Goal: Task Accomplishment & Management: Complete application form

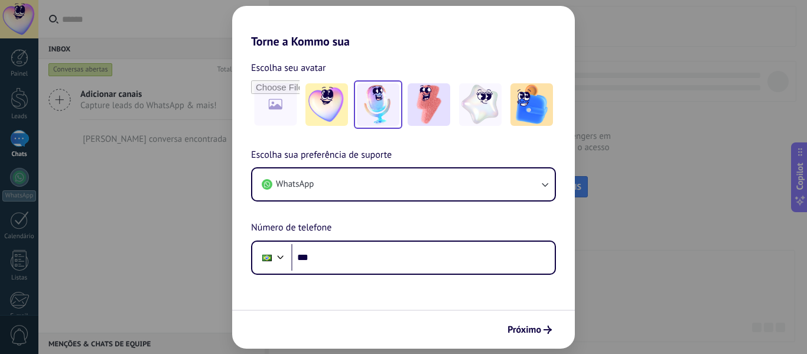
click at [383, 98] on img at bounding box center [378, 104] width 43 height 43
drag, startPoint x: 796, startPoint y: 199, endPoint x: 806, endPoint y: 132, distance: 68.2
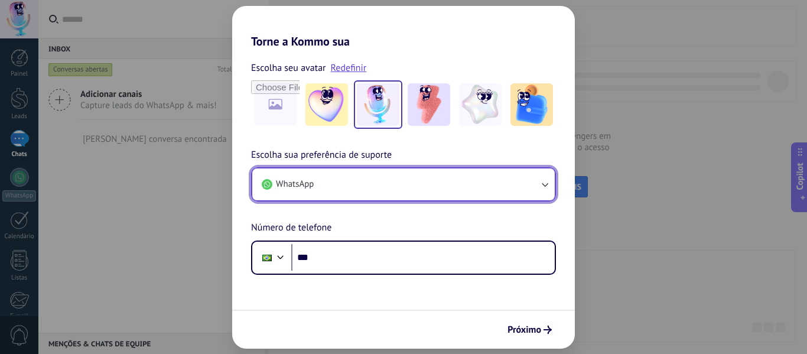
click at [370, 183] on button "WhatsApp" at bounding box center [403, 184] width 302 height 32
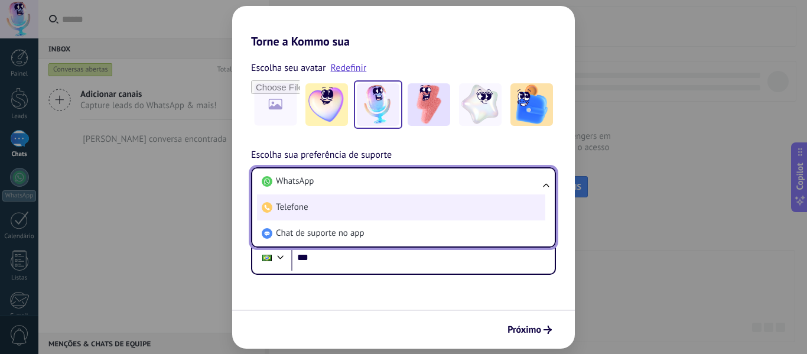
click at [310, 207] on li "Telefone" at bounding box center [401, 207] width 288 height 26
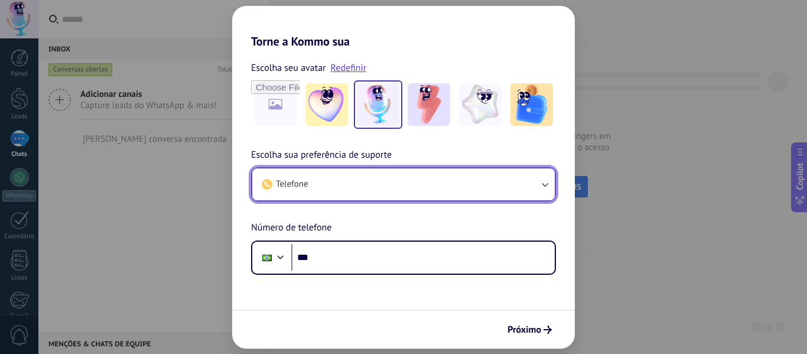
click at [322, 181] on button "Telefone" at bounding box center [403, 184] width 302 height 32
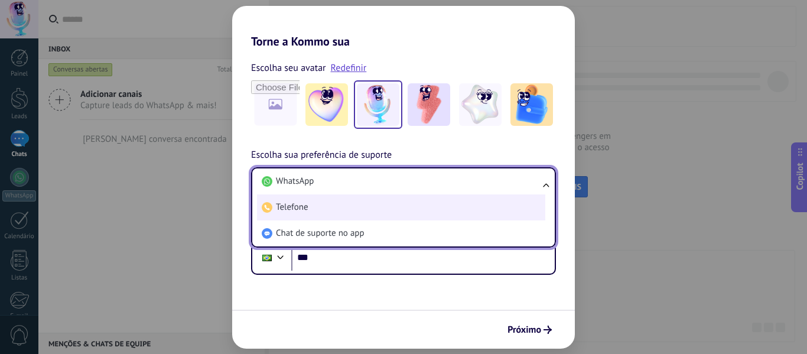
click at [310, 207] on li "Telefone" at bounding box center [401, 207] width 288 height 26
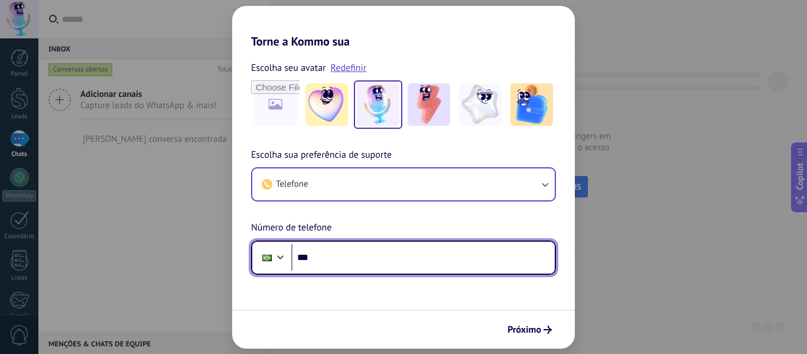
click at [367, 261] on input "***" at bounding box center [422, 257] width 263 height 27
type input "**********"
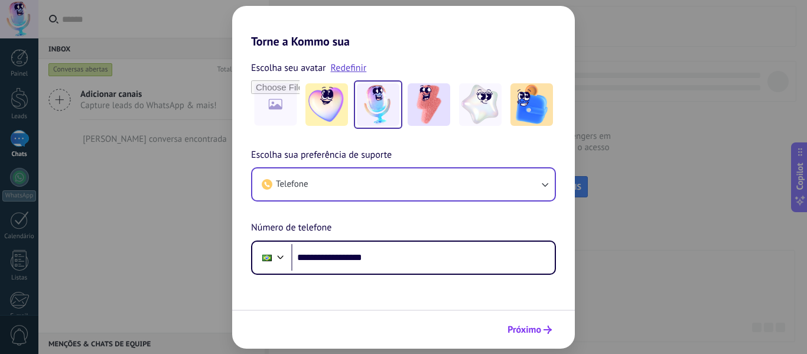
click at [520, 325] on span "Próximo" at bounding box center [524, 329] width 34 height 8
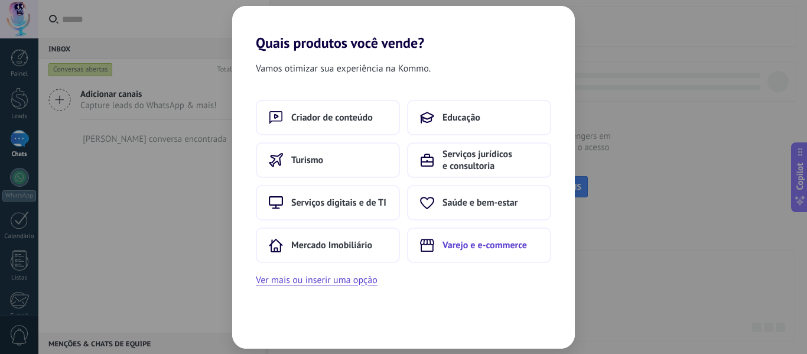
click at [471, 241] on span "Varejo e e-commerce" at bounding box center [484, 245] width 84 height 12
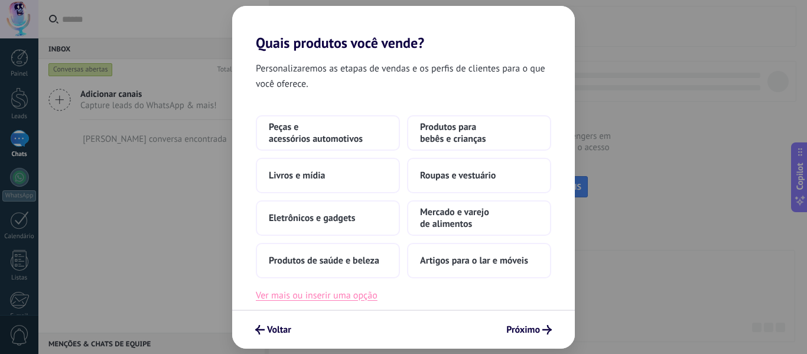
click at [304, 298] on button "Ver mais ou inserir uma opção" at bounding box center [317, 295] width 122 height 15
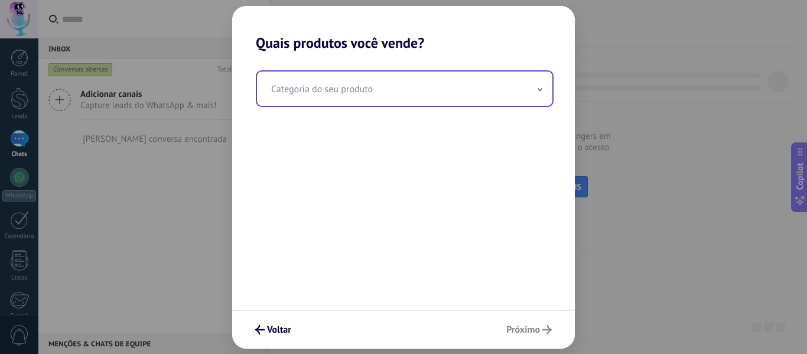
click at [359, 87] on input "text" at bounding box center [404, 88] width 295 height 34
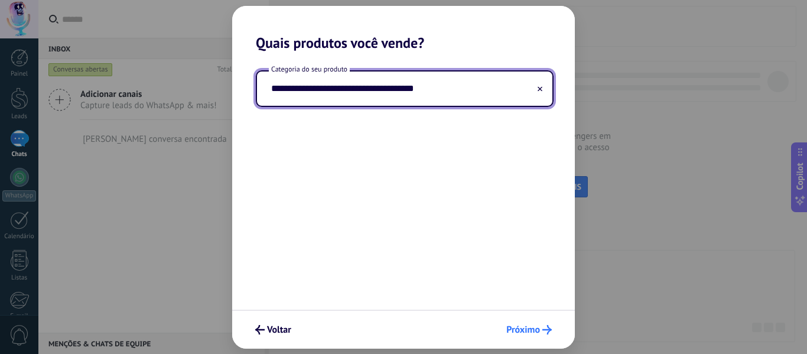
type input "**********"
click at [520, 328] on span "Próximo" at bounding box center [523, 329] width 34 height 8
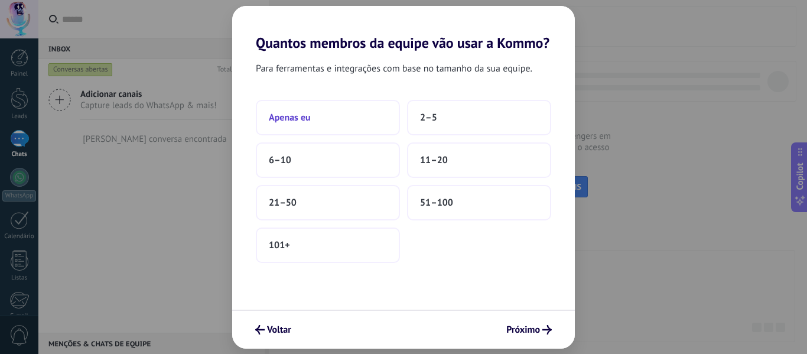
click at [343, 123] on button "Apenas eu" at bounding box center [328, 117] width 144 height 35
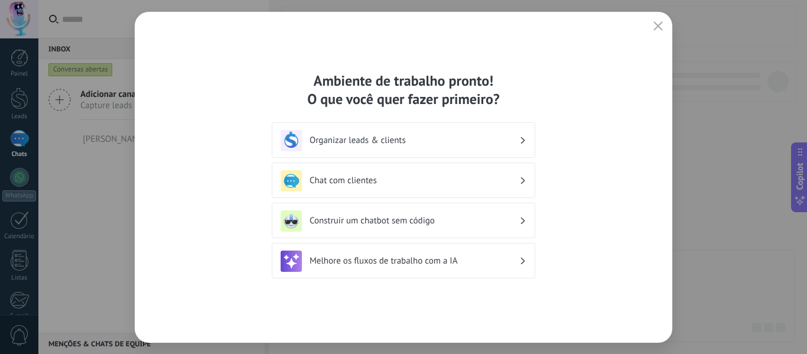
click at [713, 170] on div "Ambiente de trabalho pronto! O que você quer fazer primeiro? Organizar leads & …" at bounding box center [403, 177] width 807 height 354
click at [657, 24] on icon "button" at bounding box center [657, 25] width 9 height 9
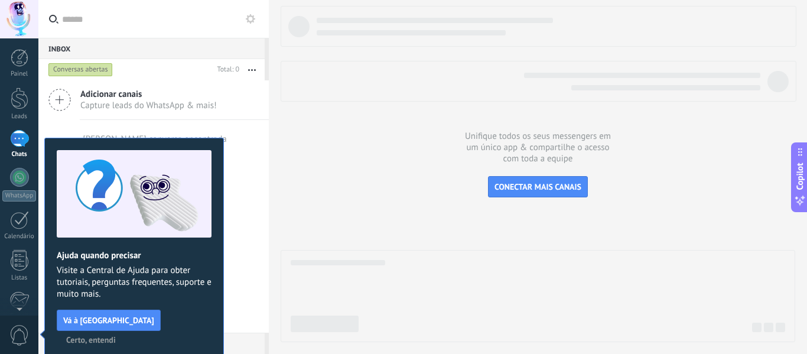
click at [250, 17] on icon at bounding box center [250, 18] width 9 height 9
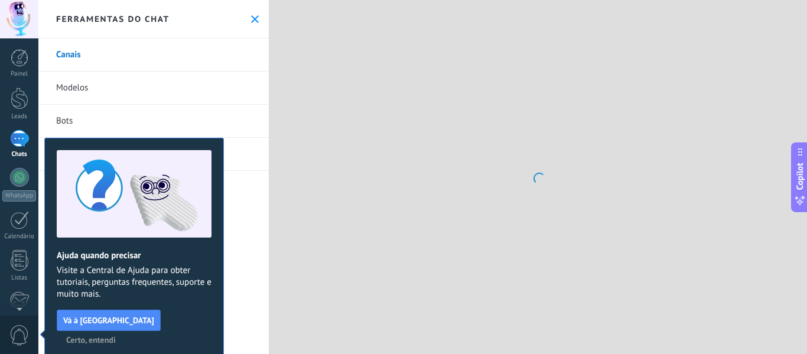
click at [251, 17] on icon at bounding box center [255, 19] width 8 height 8
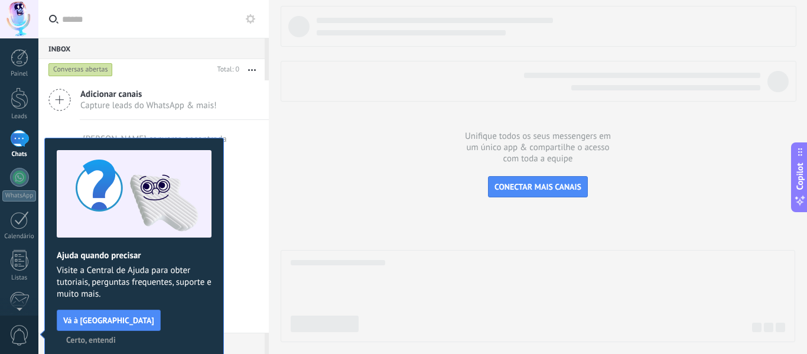
click at [25, 18] on div at bounding box center [19, 19] width 38 height 38
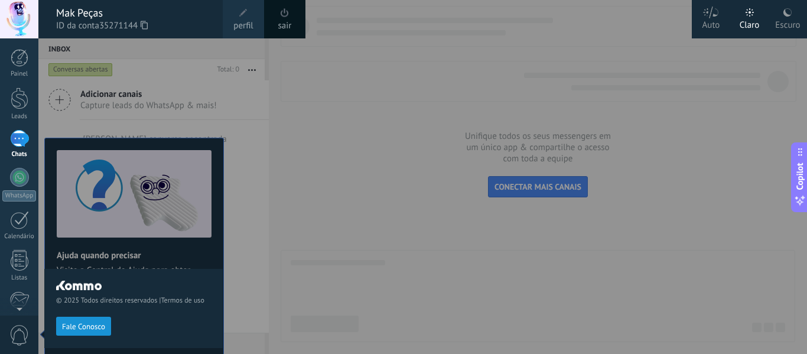
click at [791, 15] on icon at bounding box center [787, 12] width 9 height 9
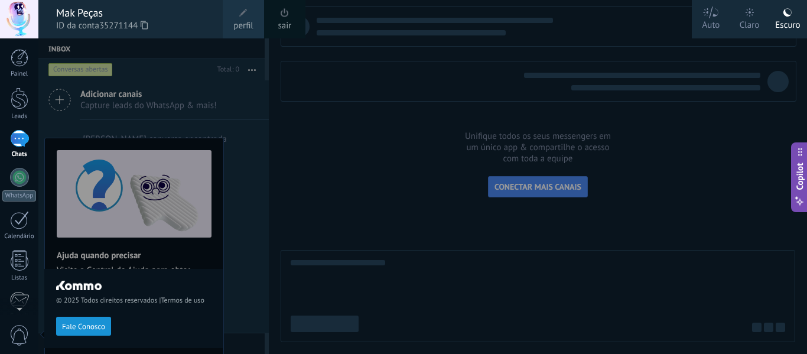
click at [271, 123] on div at bounding box center [441, 177] width 807 height 354
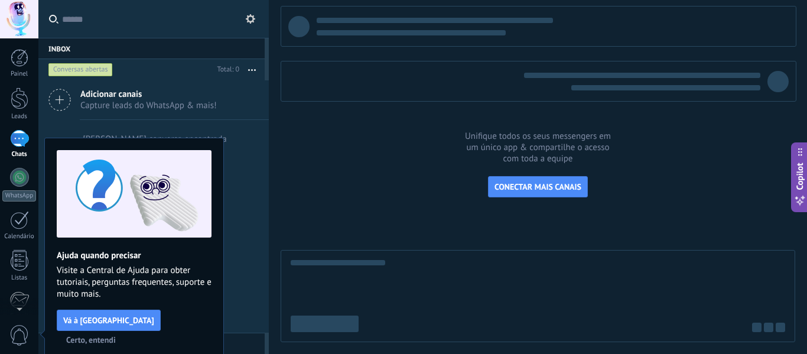
click at [116, 336] on span "Certo, entendi" at bounding box center [91, 340] width 50 height 8
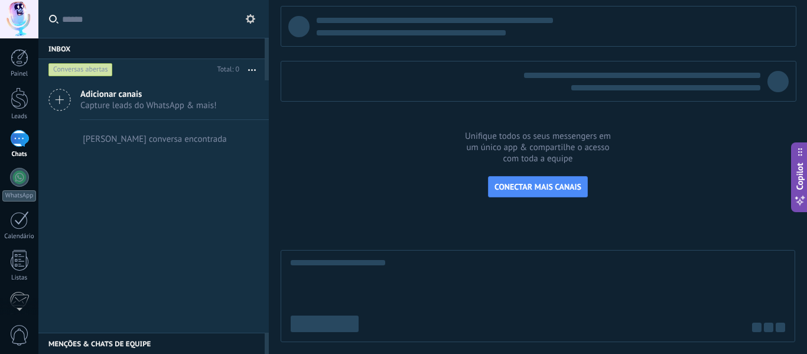
click at [386, 154] on div at bounding box center [538, 174] width 515 height 336
